Goal: Task Accomplishment & Management: Manage account settings

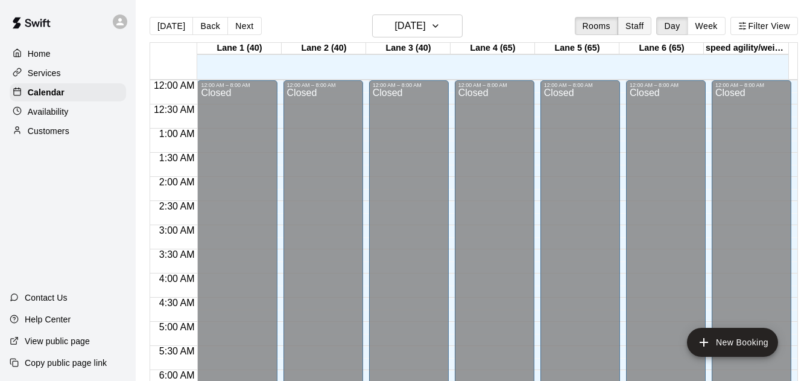
scroll to position [799, 0]
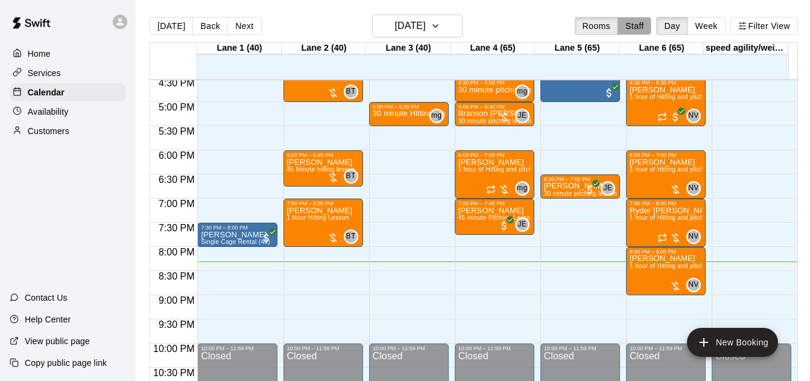
click at [636, 32] on button "Staff" at bounding box center [635, 26] width 34 height 18
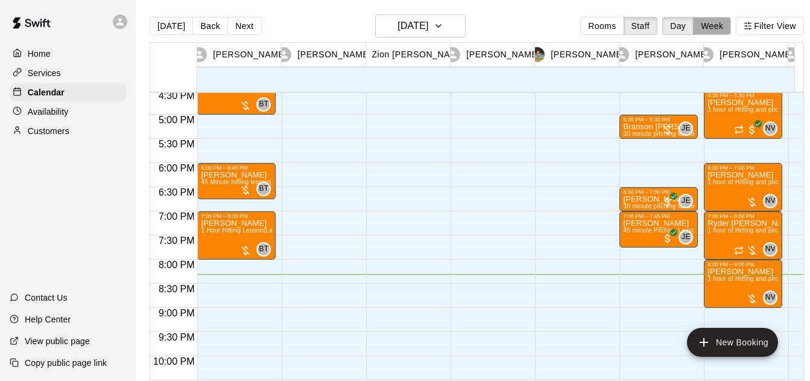
click at [731, 24] on button "Week" at bounding box center [712, 26] width 38 height 18
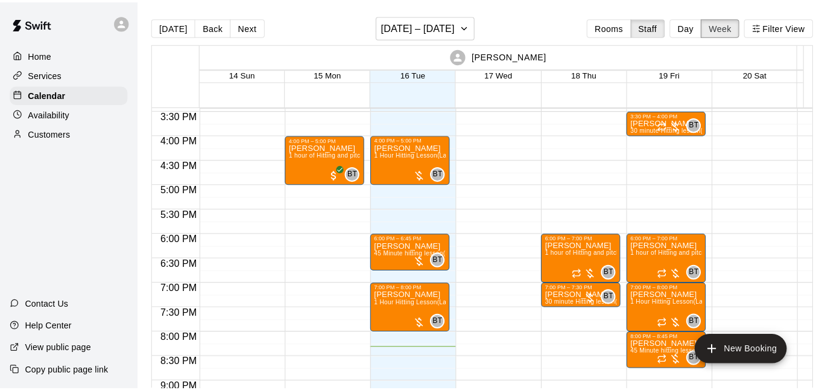
scroll to position [744, 0]
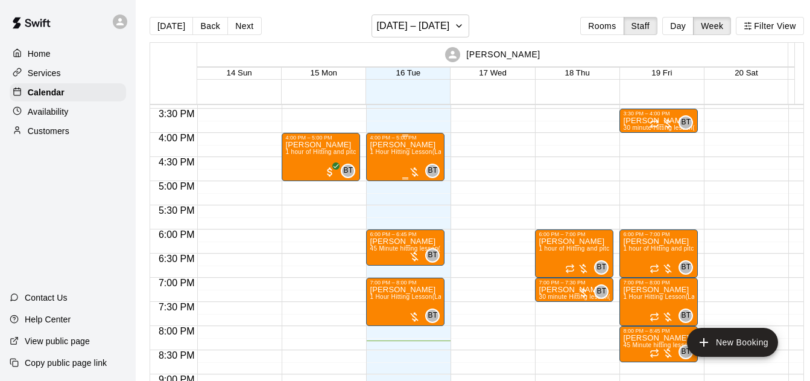
click at [412, 173] on div at bounding box center [414, 172] width 12 height 12
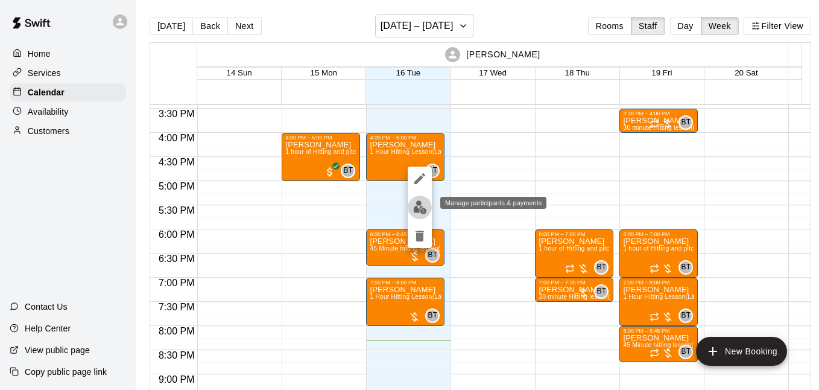
click at [421, 211] on img "edit" at bounding box center [420, 207] width 14 height 14
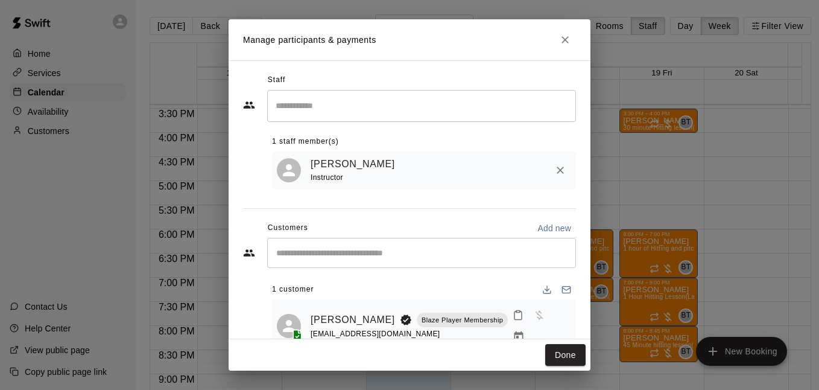
drag, startPoint x: 421, startPoint y: 211, endPoint x: 449, endPoint y: 253, distance: 50.5
click at [501, 224] on div "Customers Add new" at bounding box center [409, 227] width 333 height 19
click at [525, 331] on icon "Manage bookings & payment" at bounding box center [519, 337] width 12 height 12
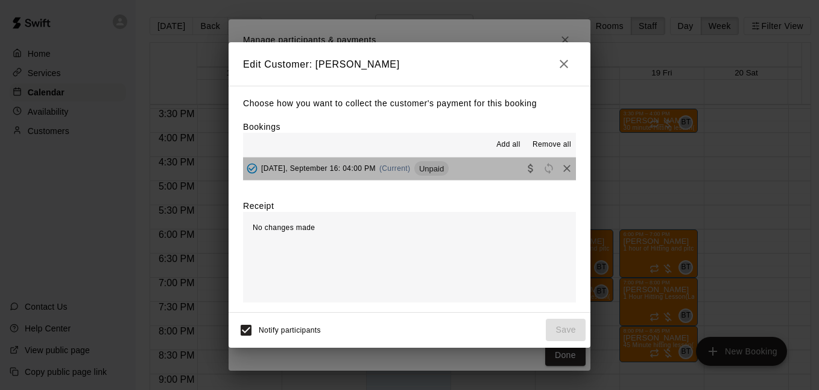
click at [498, 174] on button "[DATE], September 16: 04:00 PM (Current) Unpaid" at bounding box center [409, 168] width 333 height 22
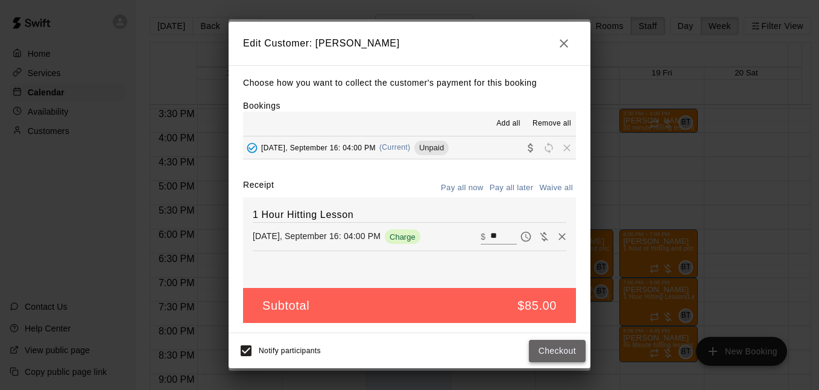
click at [539, 344] on button "Checkout" at bounding box center [557, 351] width 57 height 22
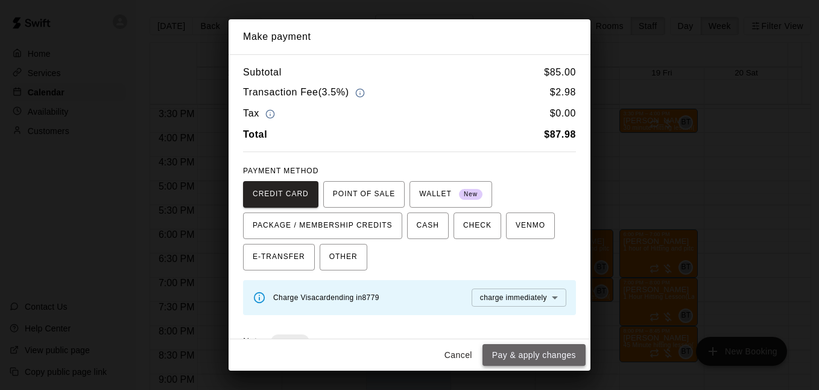
click at [539, 349] on button "Pay & apply changes" at bounding box center [534, 355] width 103 height 22
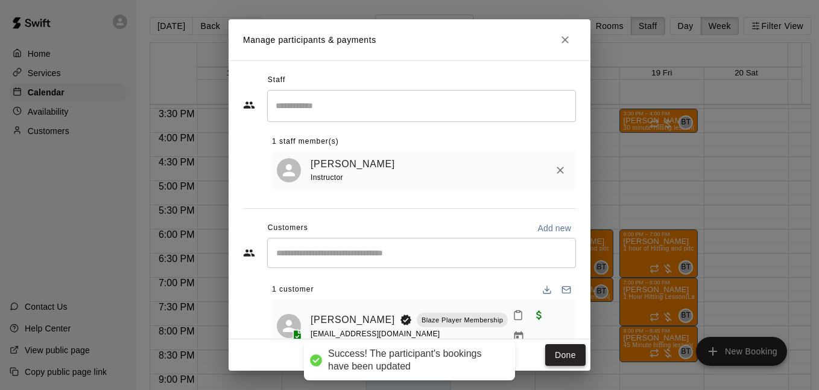
click at [550, 354] on button "Done" at bounding box center [565, 355] width 40 height 22
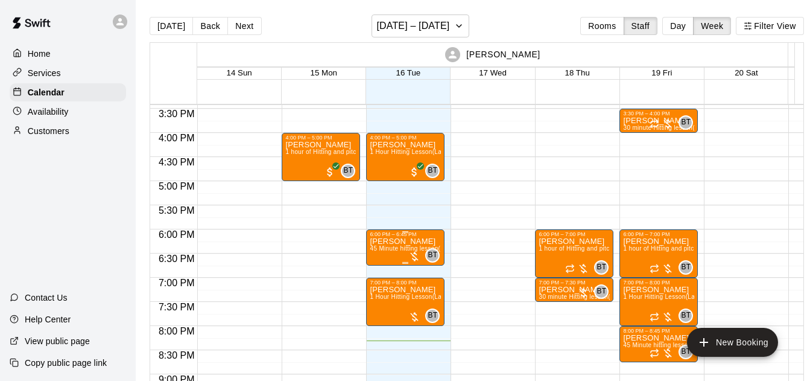
click at [414, 259] on div at bounding box center [414, 256] width 12 height 12
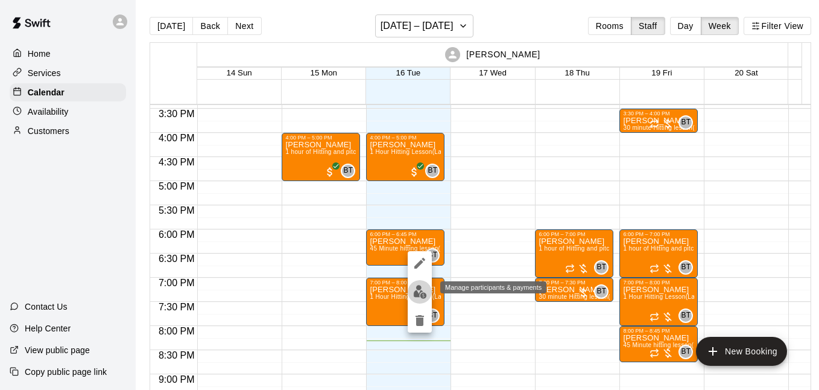
click at [419, 283] on button "edit" at bounding box center [420, 292] width 24 height 24
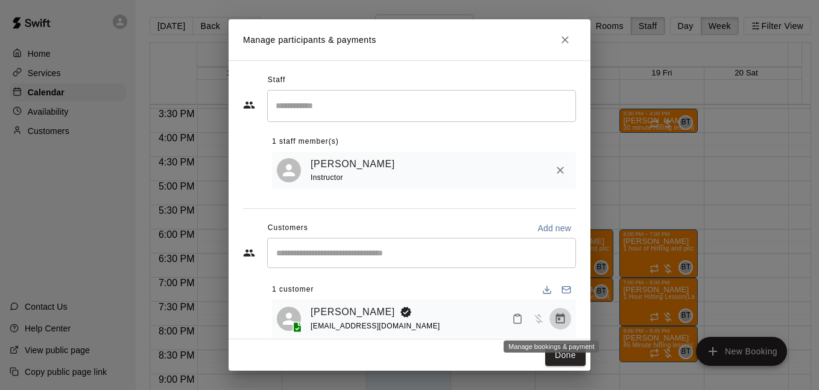
click at [550, 314] on button "Manage bookings & payment" at bounding box center [561, 319] width 22 height 22
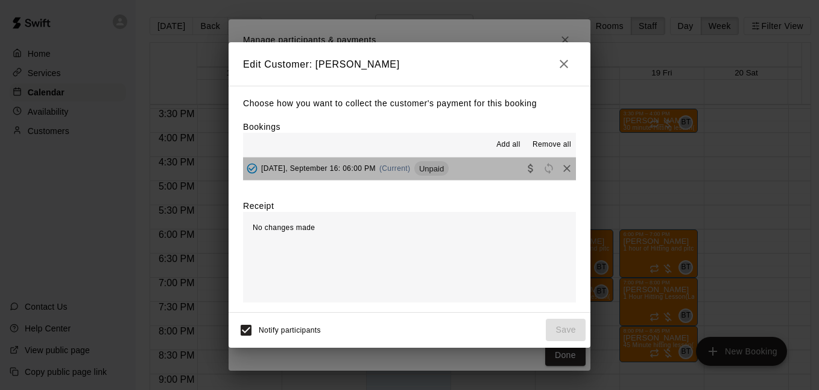
click at [481, 159] on button "[DATE], September 16: 06:00 PM (Current) Unpaid" at bounding box center [409, 168] width 333 height 22
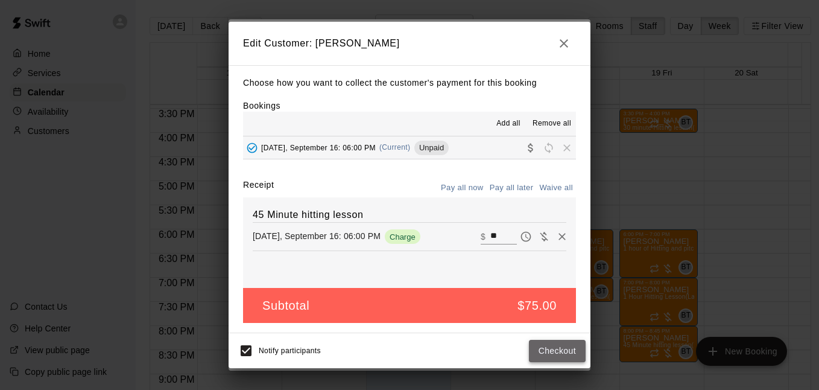
click at [565, 353] on button "Checkout" at bounding box center [557, 351] width 57 height 22
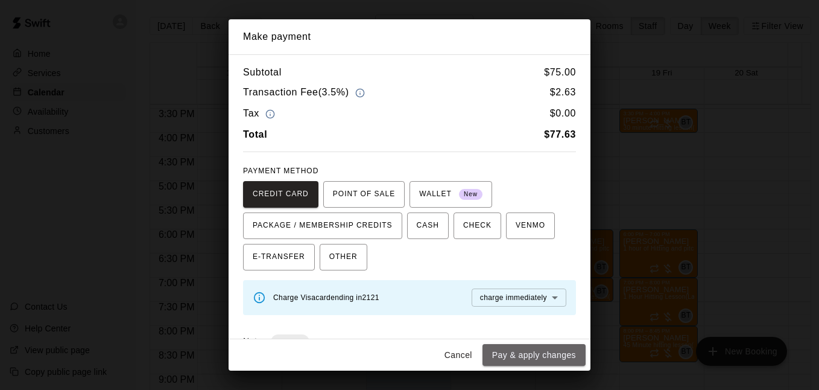
click at [565, 353] on button "Pay & apply changes" at bounding box center [534, 355] width 103 height 22
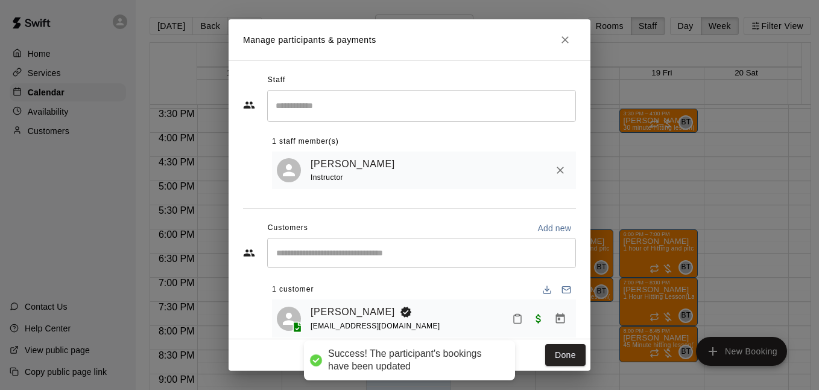
click at [565, 353] on button "Done" at bounding box center [565, 355] width 40 height 22
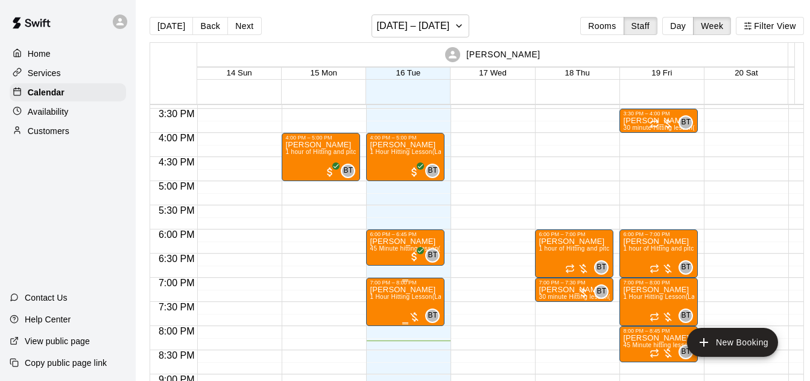
click at [412, 314] on div at bounding box center [414, 317] width 12 height 12
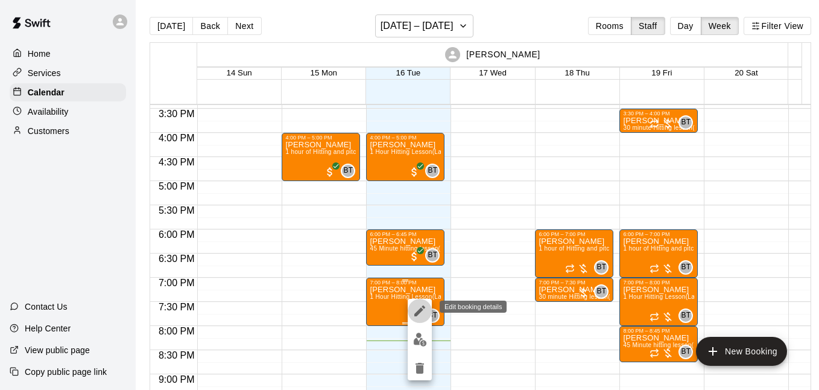
click at [412, 314] on button "edit" at bounding box center [420, 311] width 24 height 24
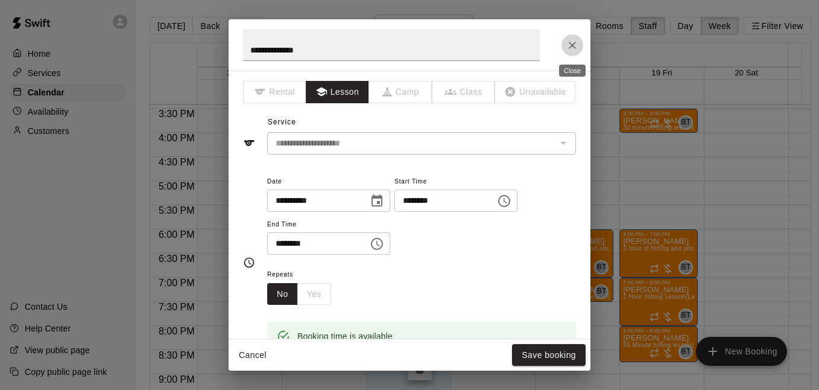
click at [571, 43] on icon "Close" at bounding box center [572, 45] width 7 height 7
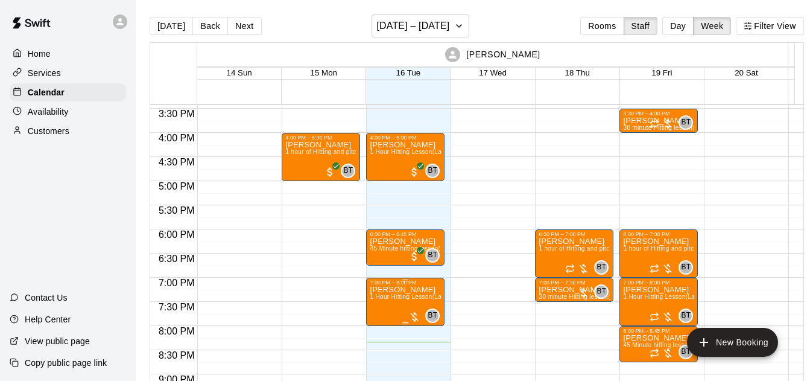
click at [413, 315] on div at bounding box center [414, 317] width 12 height 12
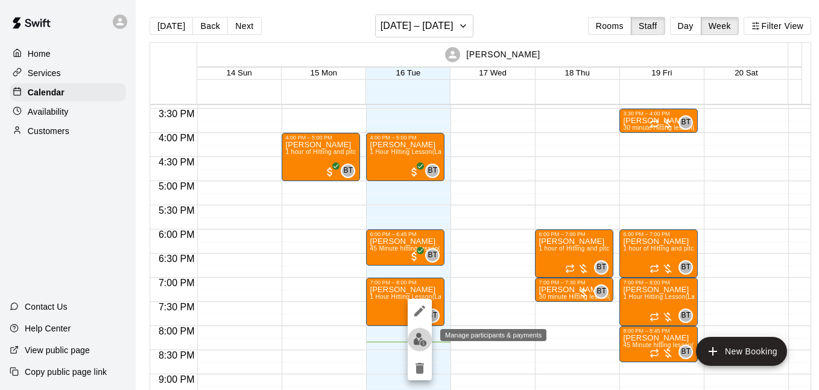
click at [420, 336] on img "edit" at bounding box center [420, 339] width 14 height 14
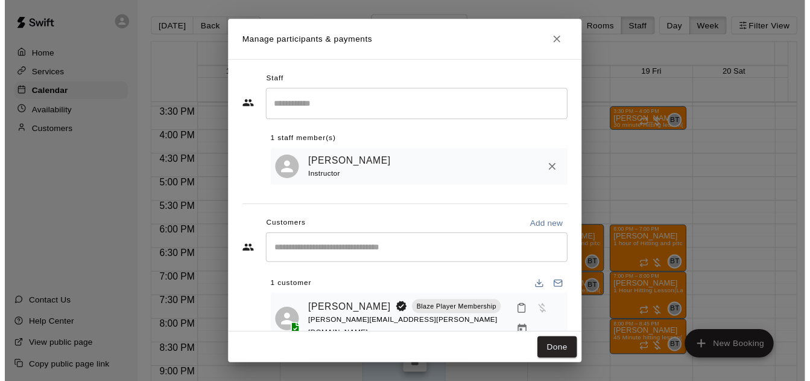
scroll to position [37, 0]
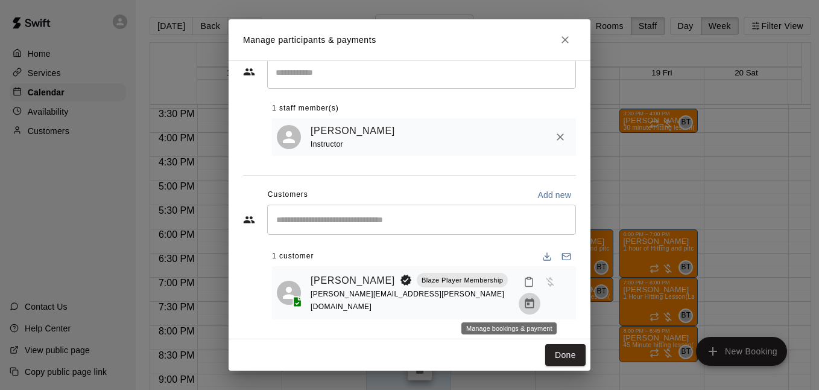
click at [524, 298] on icon "Manage bookings & payment" at bounding box center [530, 303] width 12 height 12
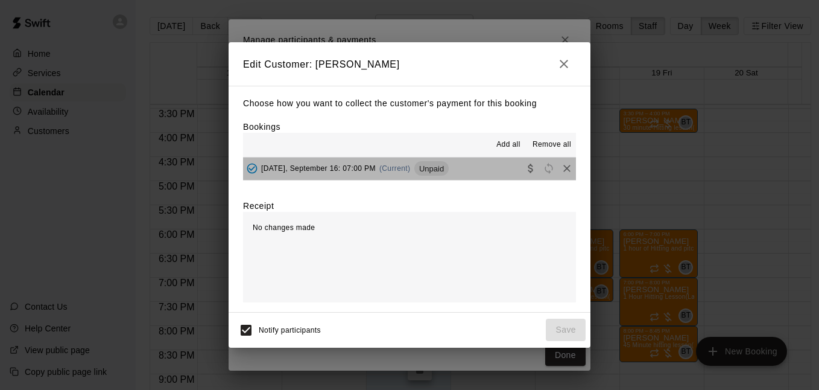
click at [478, 173] on button "[DATE], September 16: 07:00 PM (Current) Unpaid" at bounding box center [409, 168] width 333 height 22
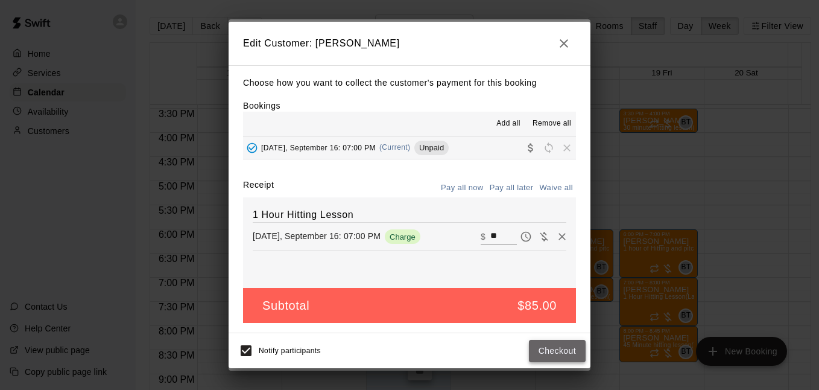
click at [566, 356] on button "Checkout" at bounding box center [557, 351] width 57 height 22
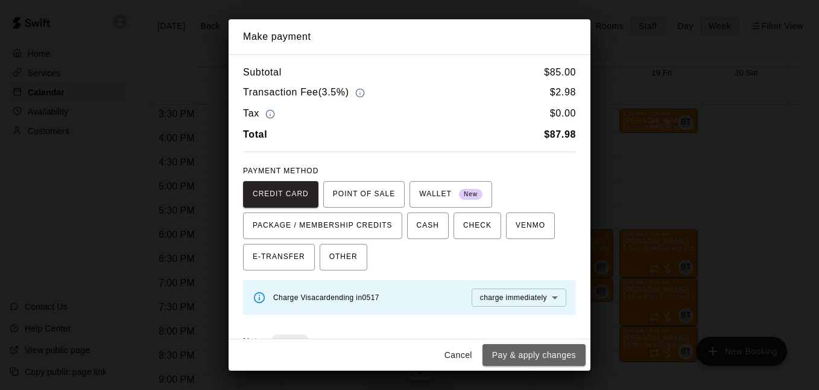
click at [566, 356] on button "Pay & apply changes" at bounding box center [534, 355] width 103 height 22
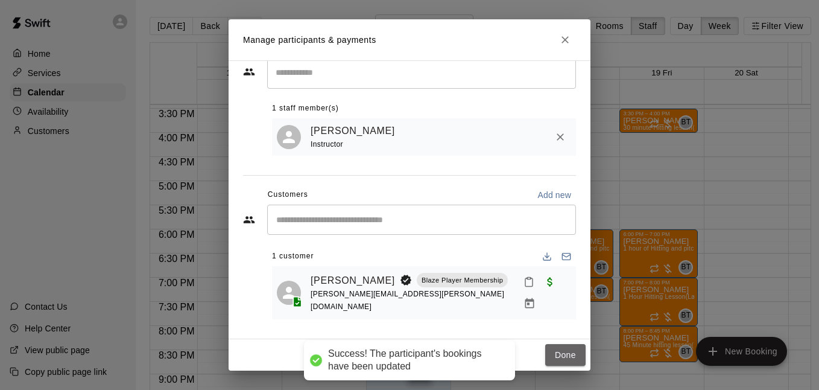
click at [566, 356] on button "Done" at bounding box center [565, 355] width 40 height 22
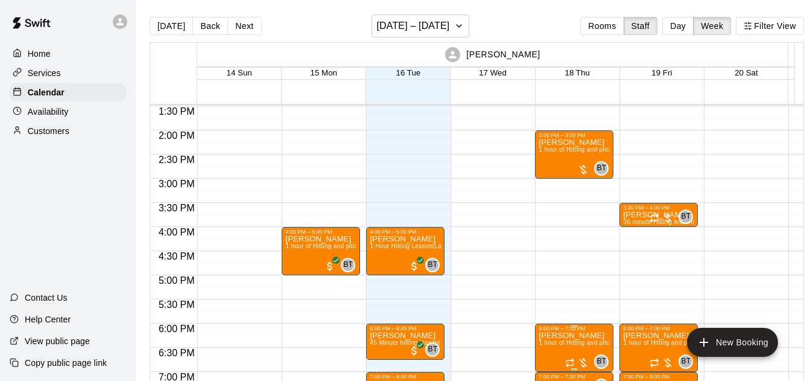
scroll to position [732, 0]
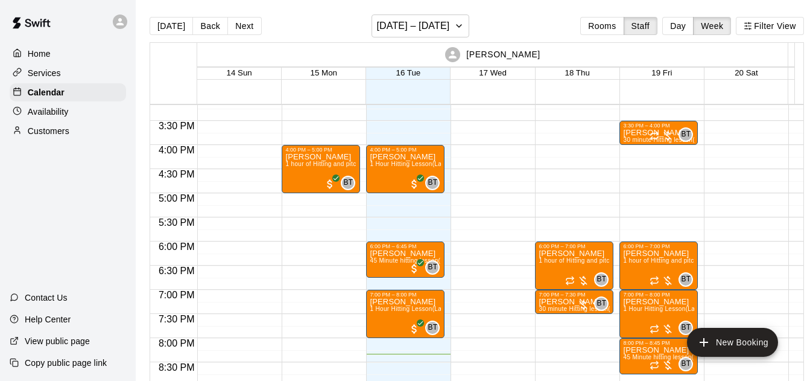
click at [705, 0] on html "Home Services Calendar Availability Customers Contact Us Help Center View publi…" at bounding box center [405, 200] width 810 height 400
